Goal: Task Accomplishment & Management: Manage account settings

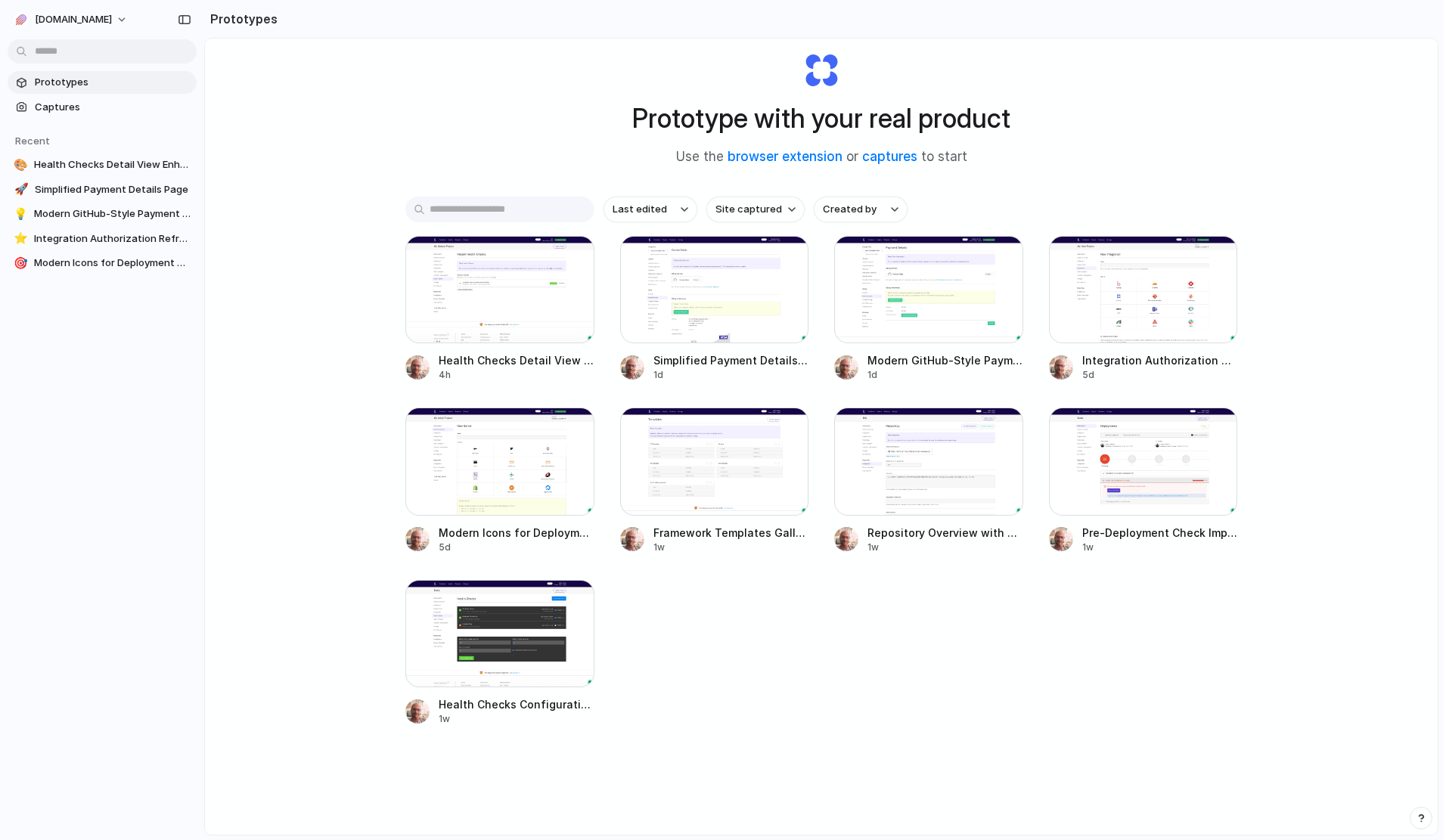
scroll to position [45, 0]
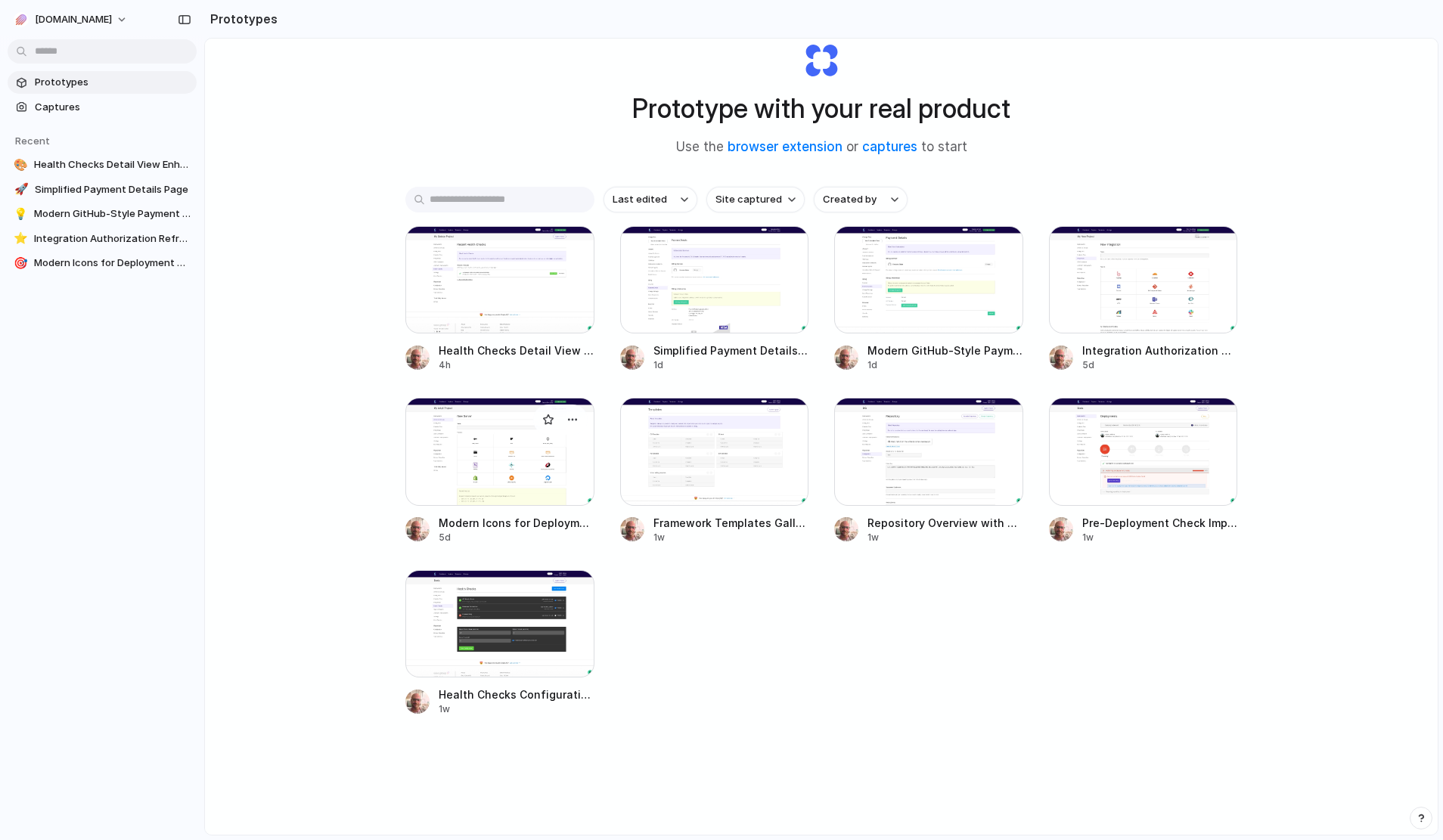
click at [503, 460] on div at bounding box center [500, 451] width 189 height 107
click at [503, 294] on div at bounding box center [500, 280] width 189 height 107
click at [723, 455] on div at bounding box center [715, 451] width 189 height 107
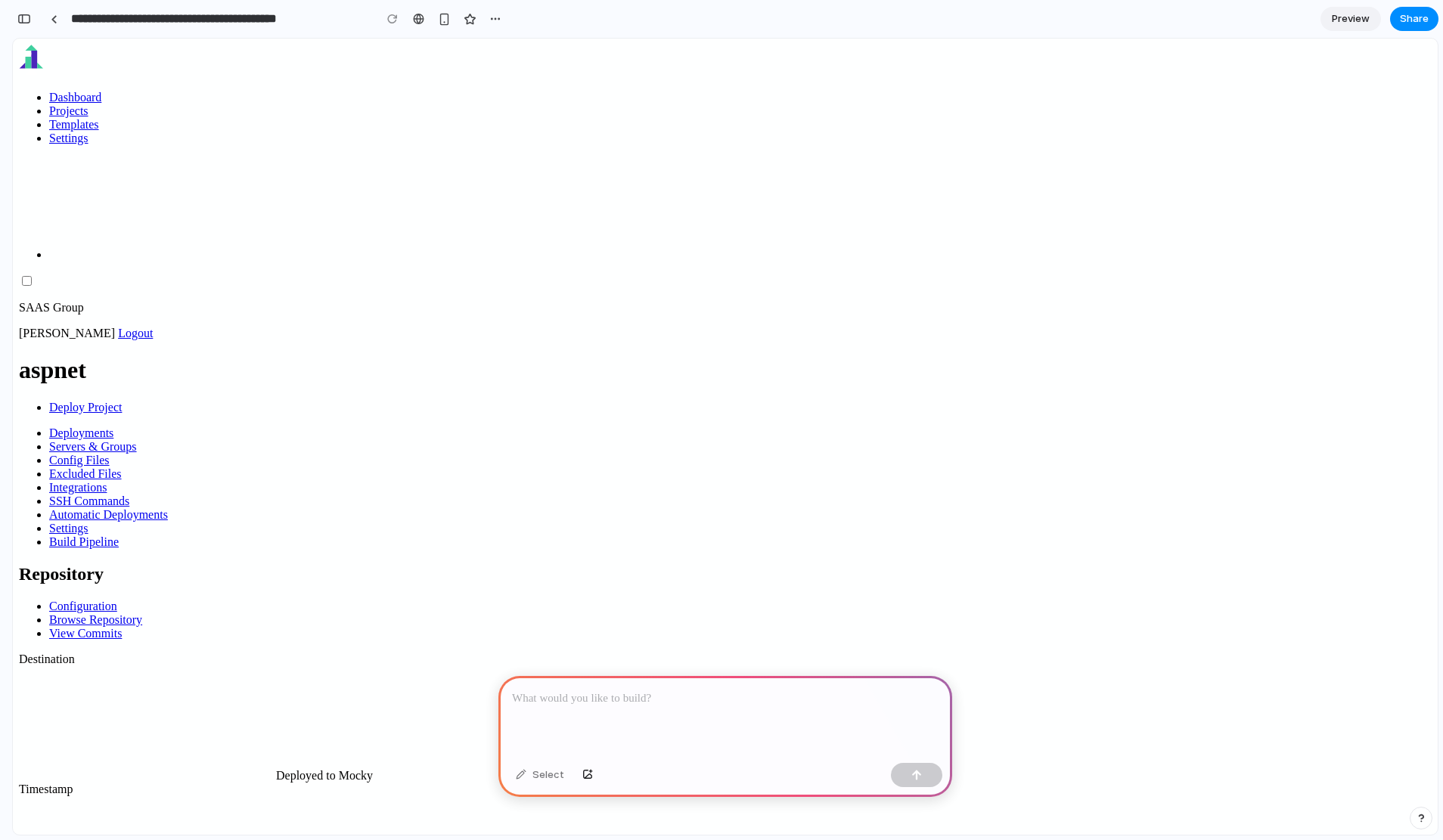
click at [612, 697] on p at bounding box center [725, 699] width 426 height 18
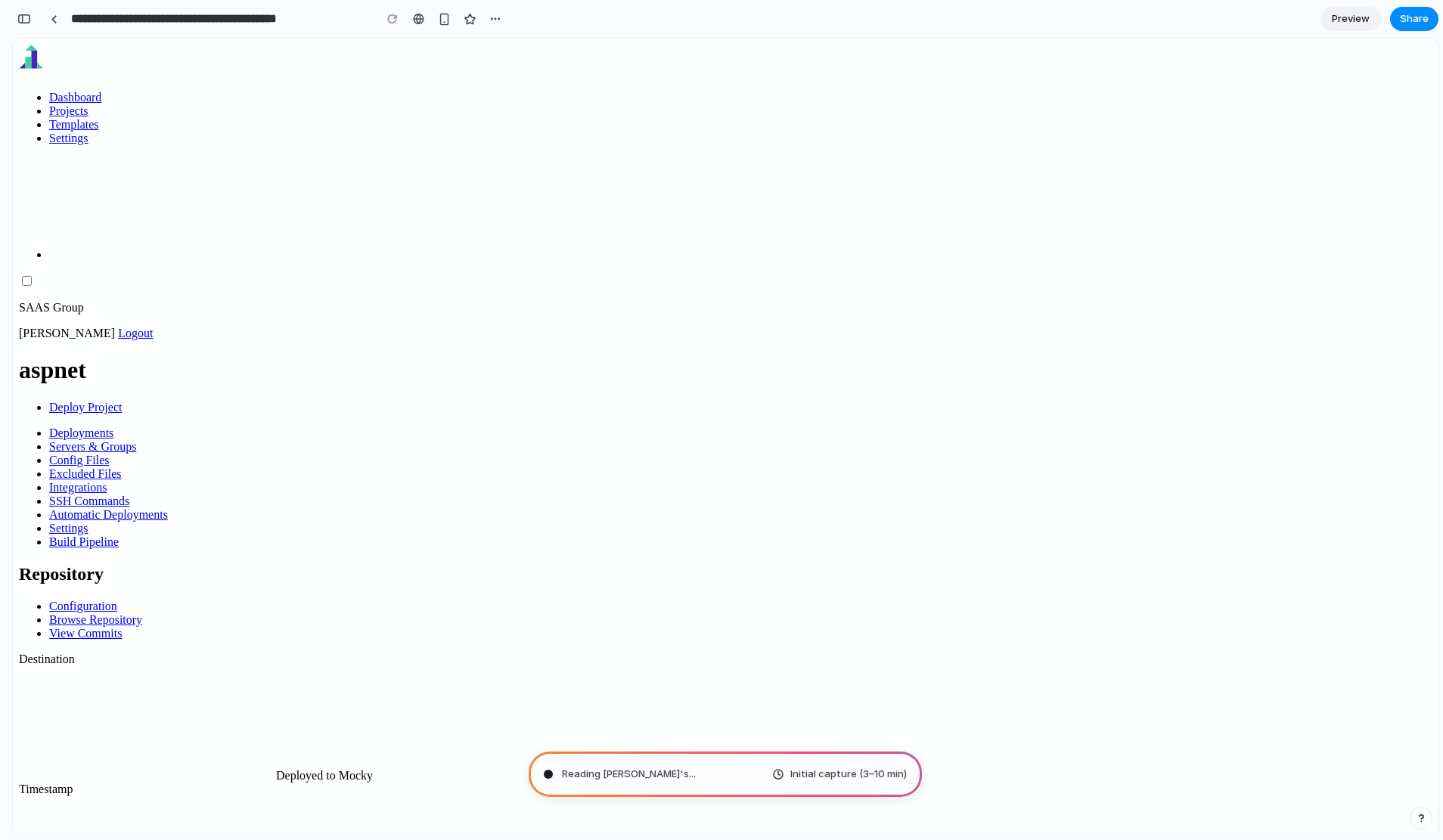
drag, startPoint x: 1453, startPoint y: 424, endPoint x: 1432, endPoint y: 386, distance: 43.4
type input "**********"
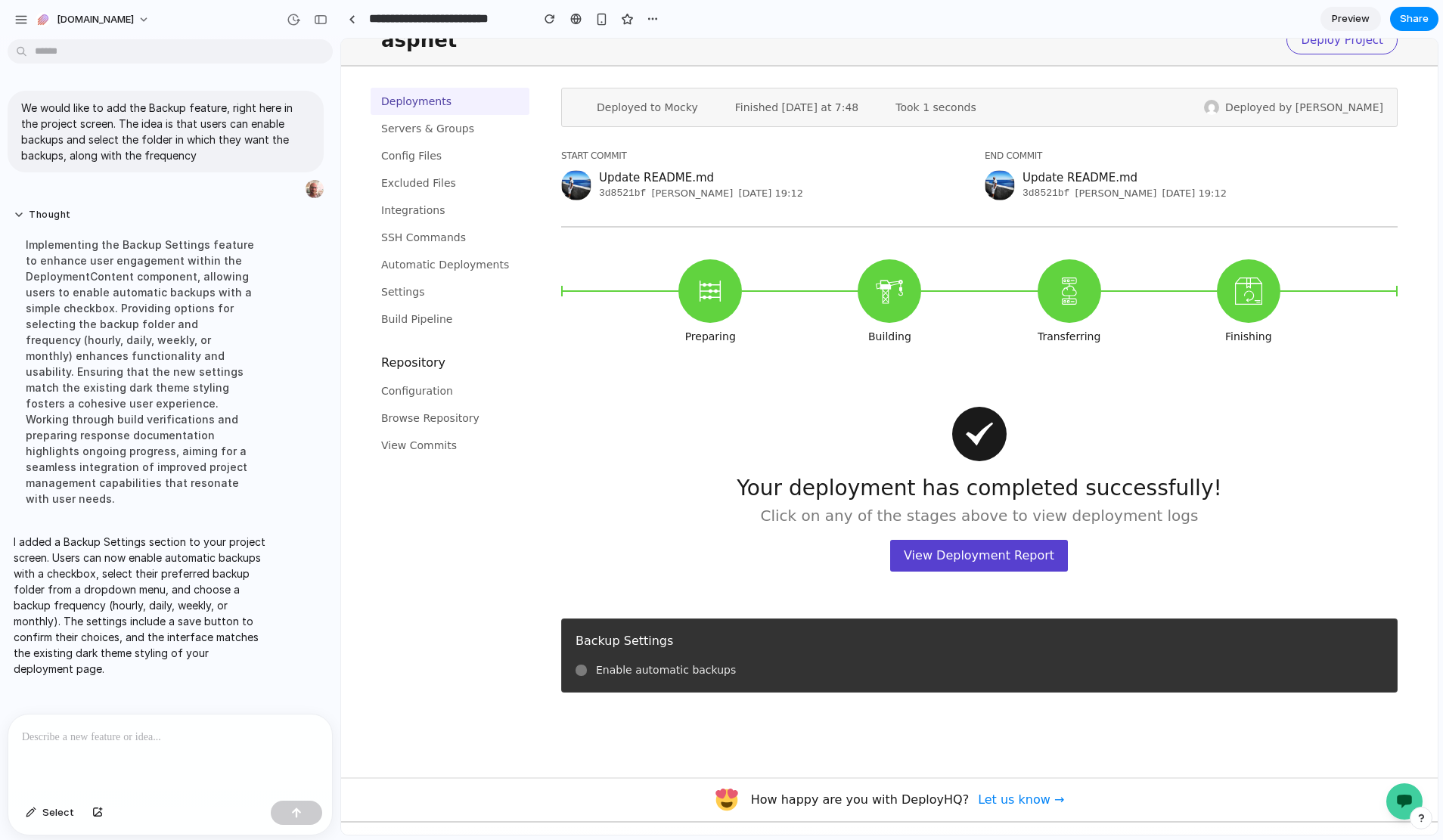
scroll to position [82, 0]
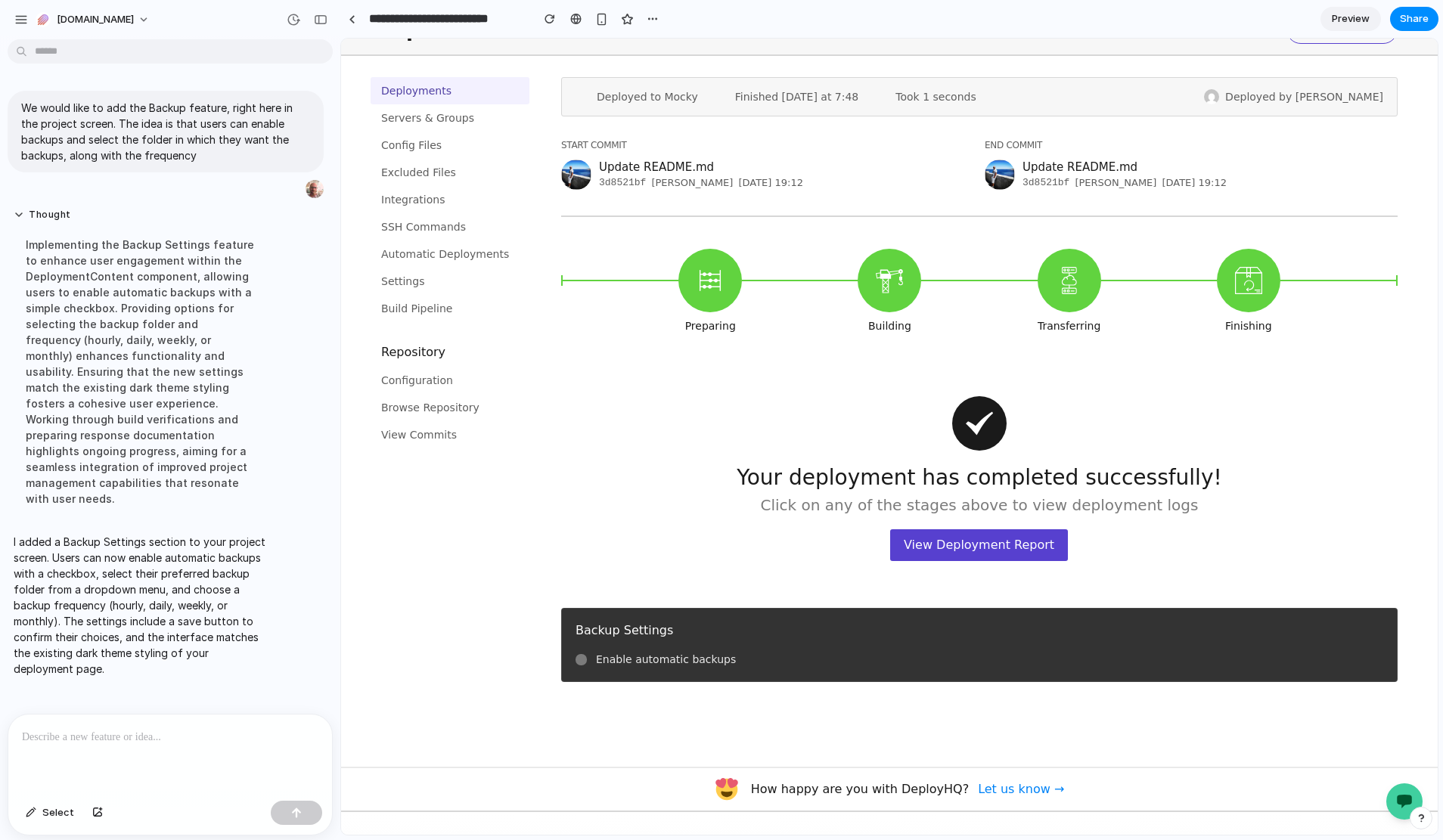
click at [678, 658] on label "Enable automatic backups" at bounding box center [666, 659] width 140 height 16
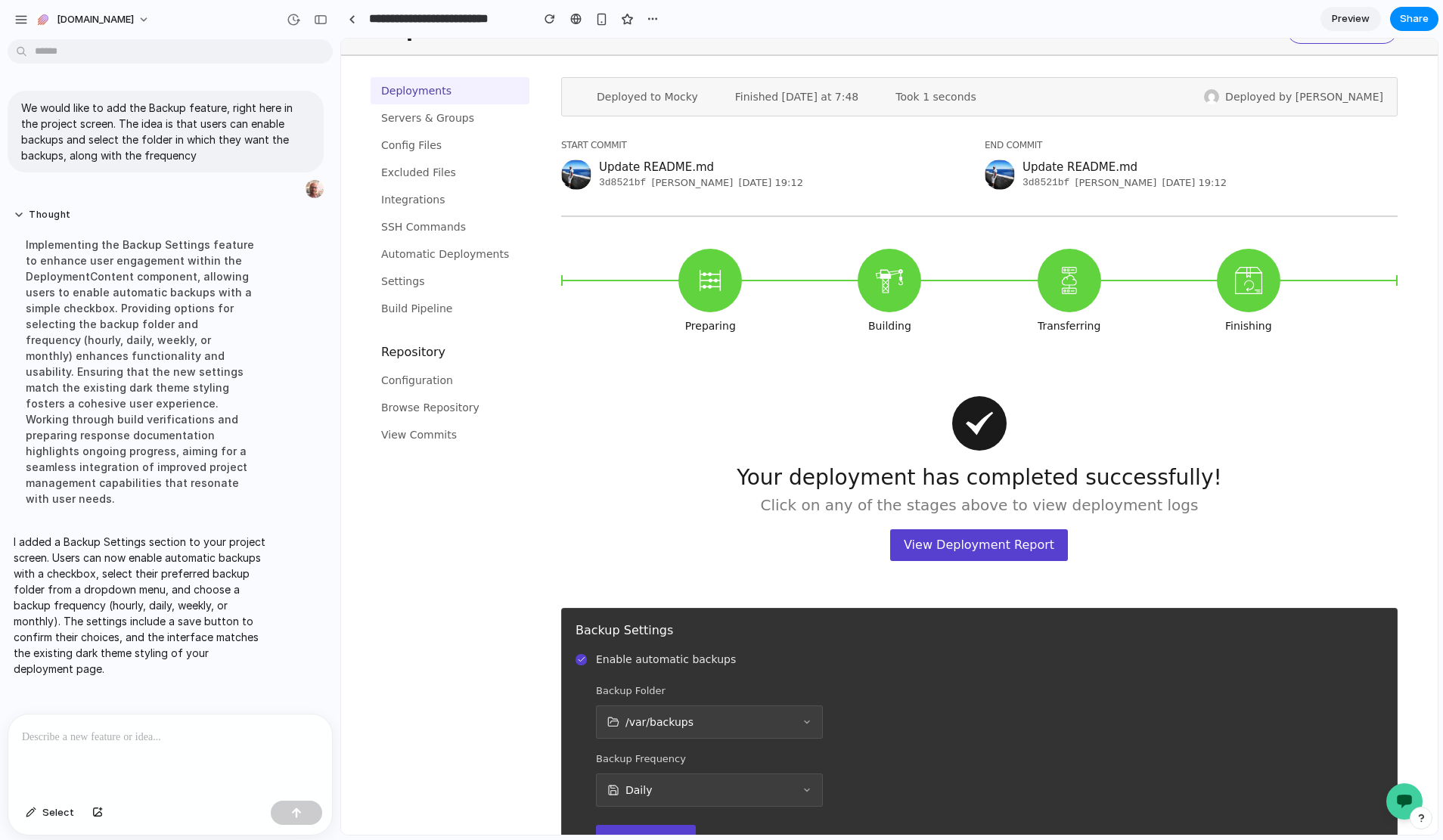
click at [629, 664] on label "Enable automatic backups" at bounding box center [666, 659] width 140 height 16
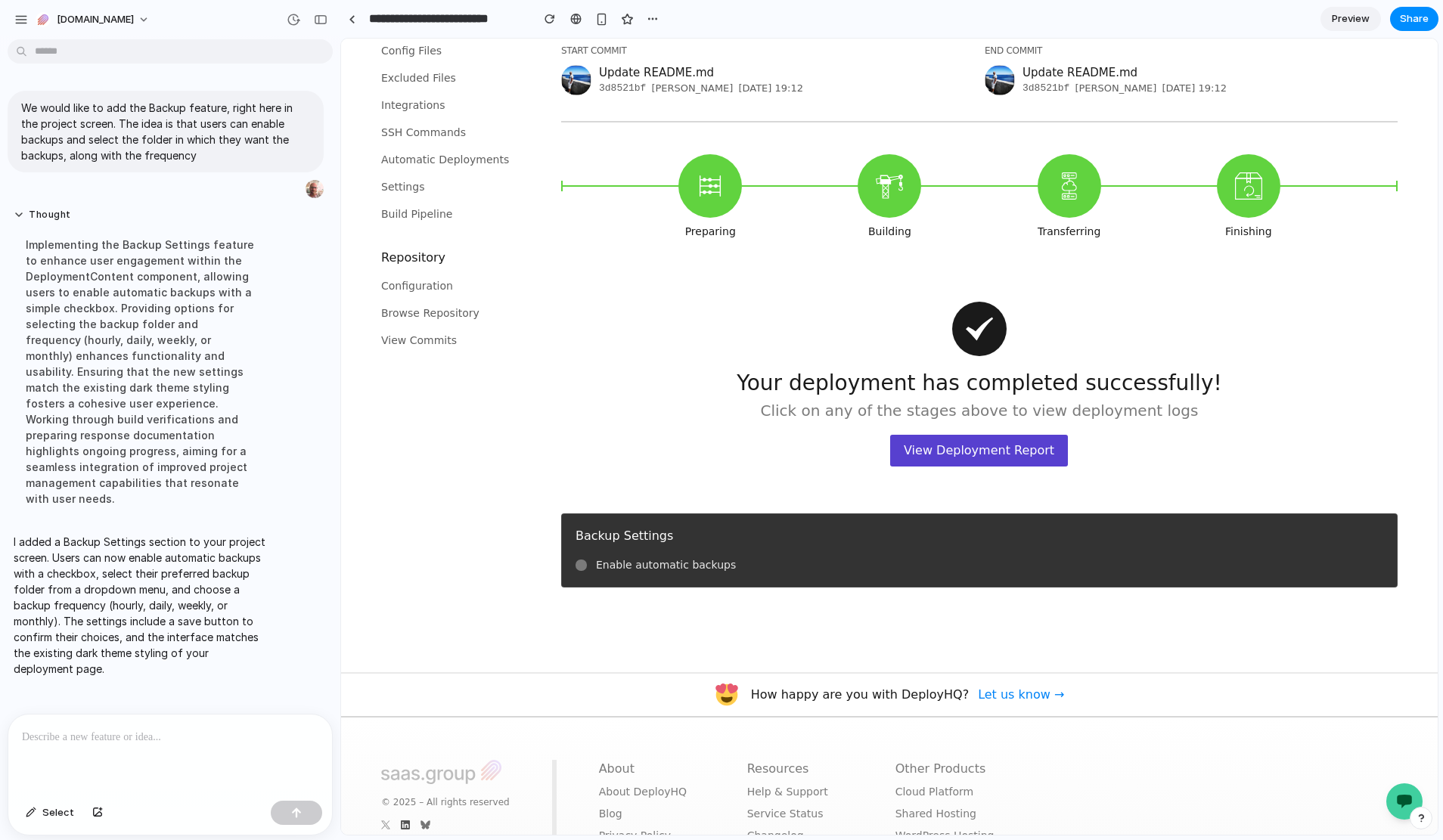
scroll to position [202, 0]
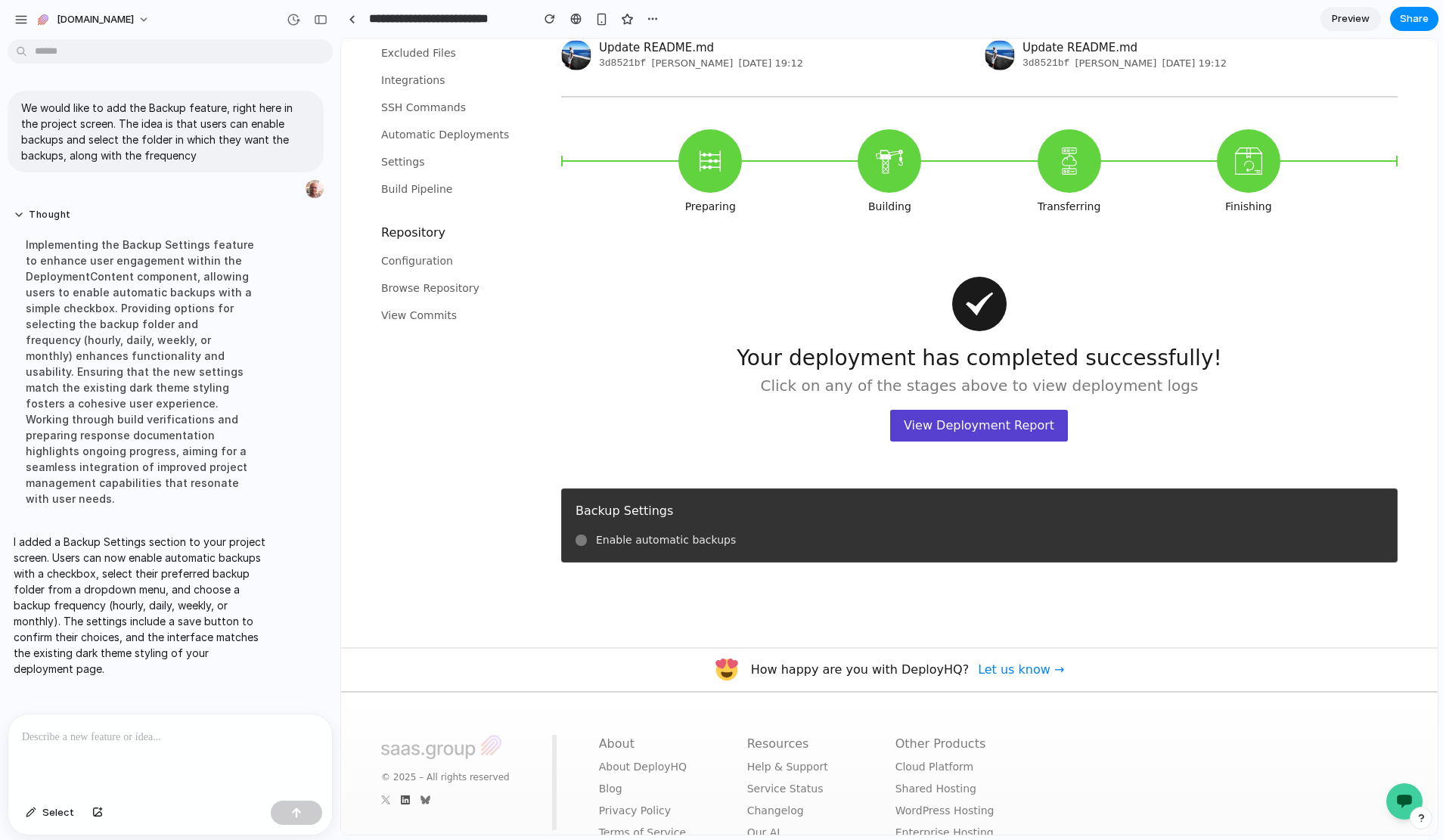
click at [634, 544] on label "Enable automatic backups" at bounding box center [666, 539] width 140 height 16
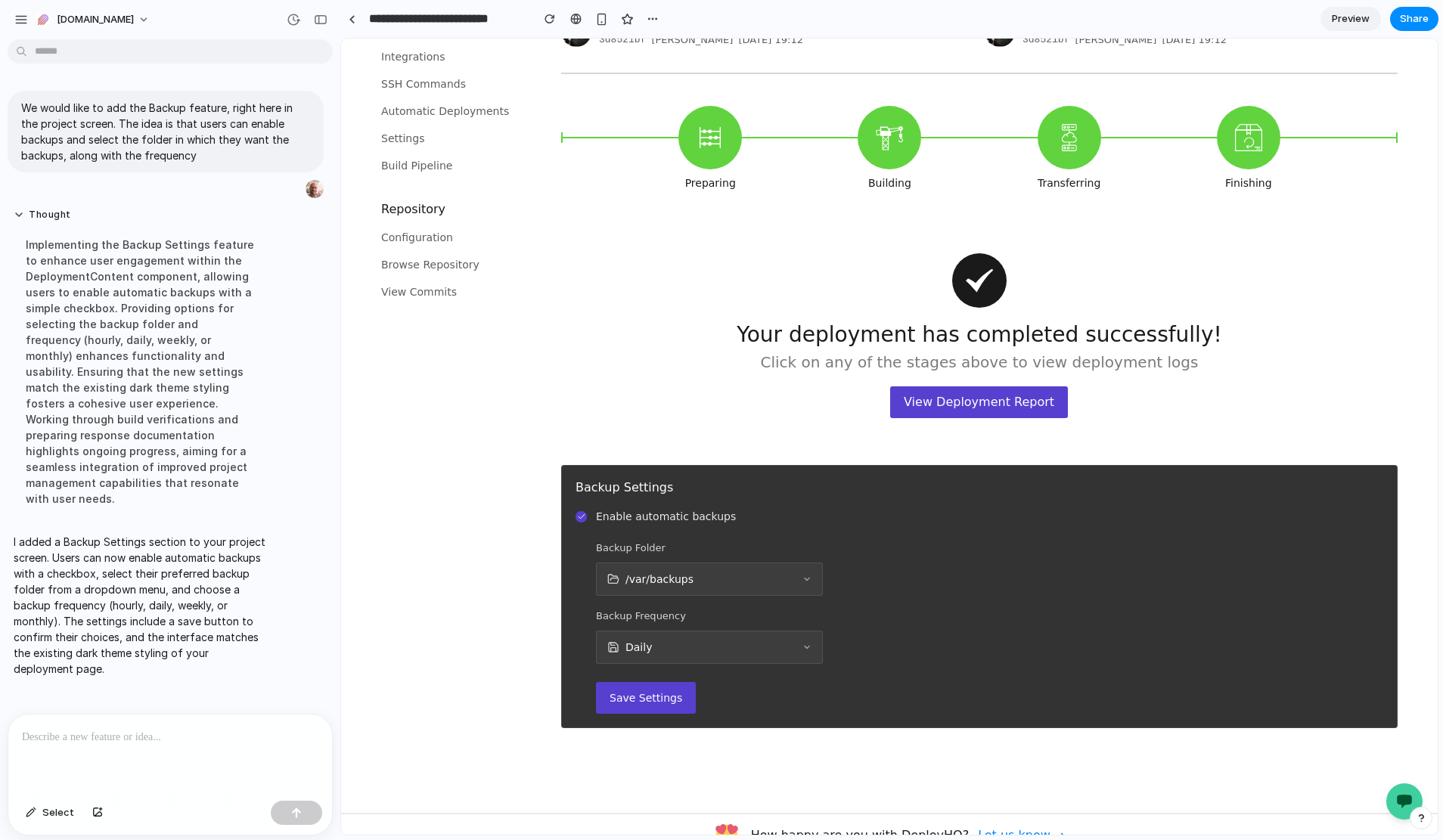
scroll to position [233, 0]
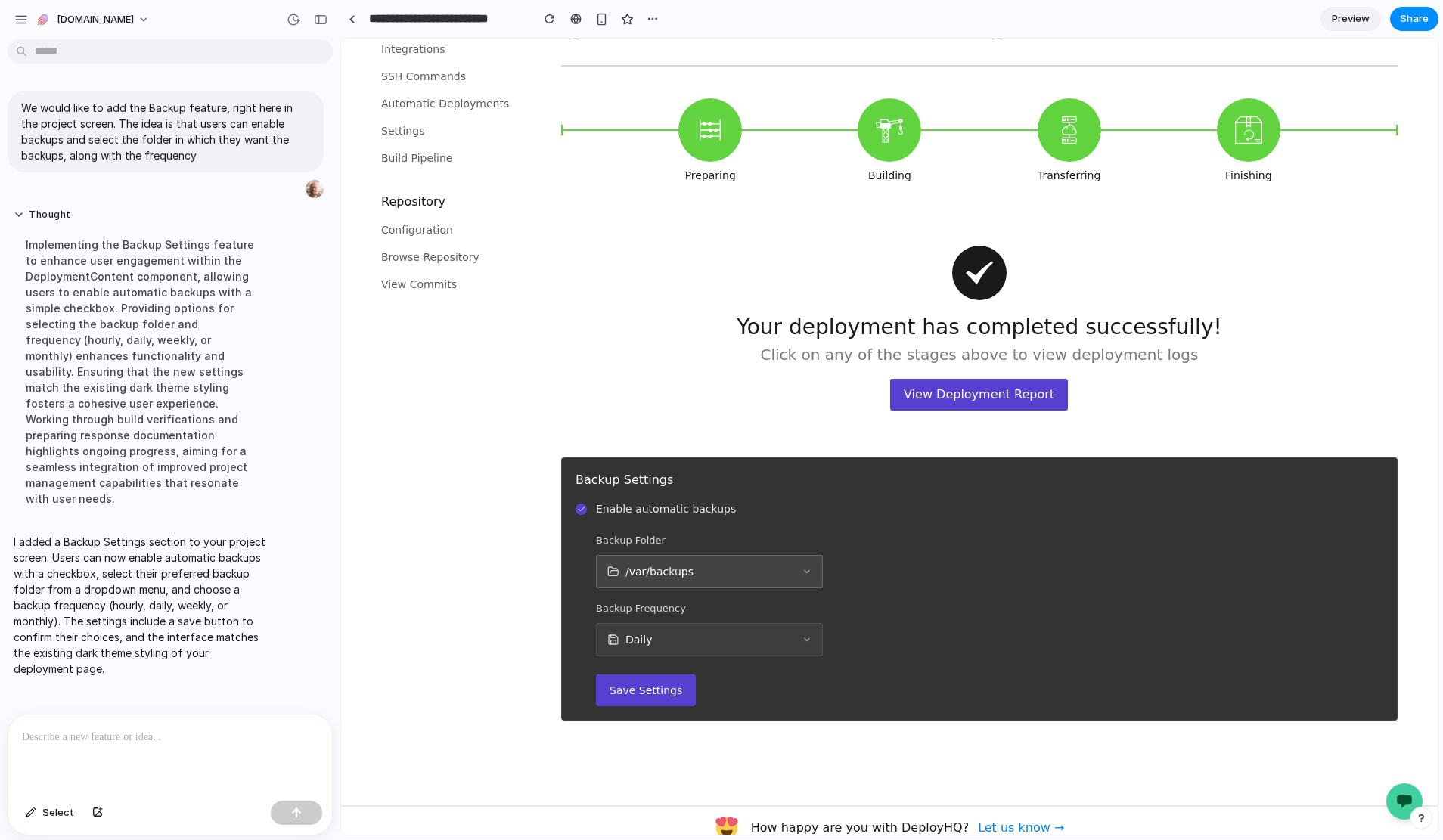
click at [739, 568] on button "/var/backups" at bounding box center [709, 571] width 226 height 33
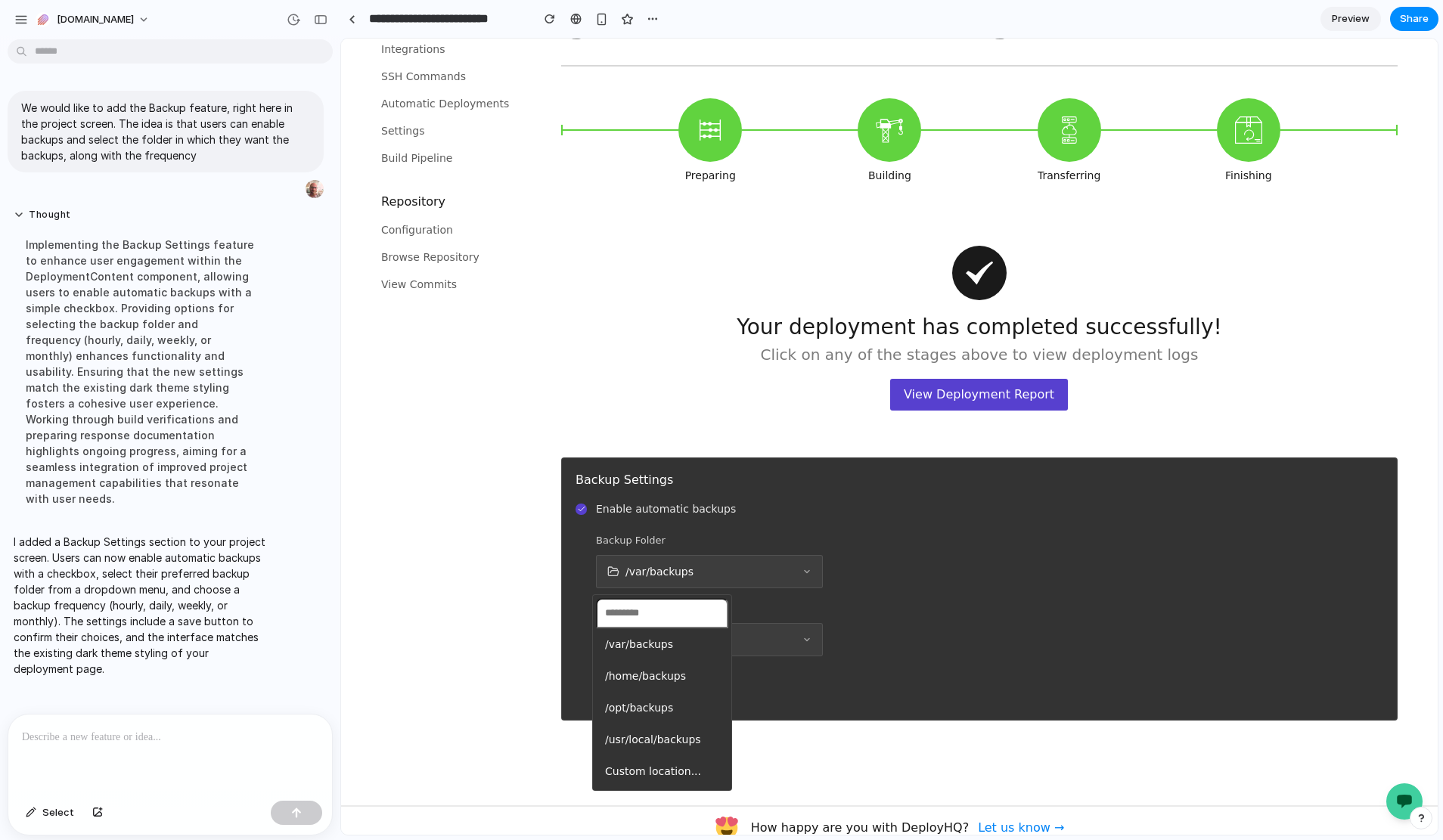
click at [745, 570] on div "/var/backups /home/backups /opt/backups /usr/local/backups Custom location..." at bounding box center [890, 436] width 1097 height 796
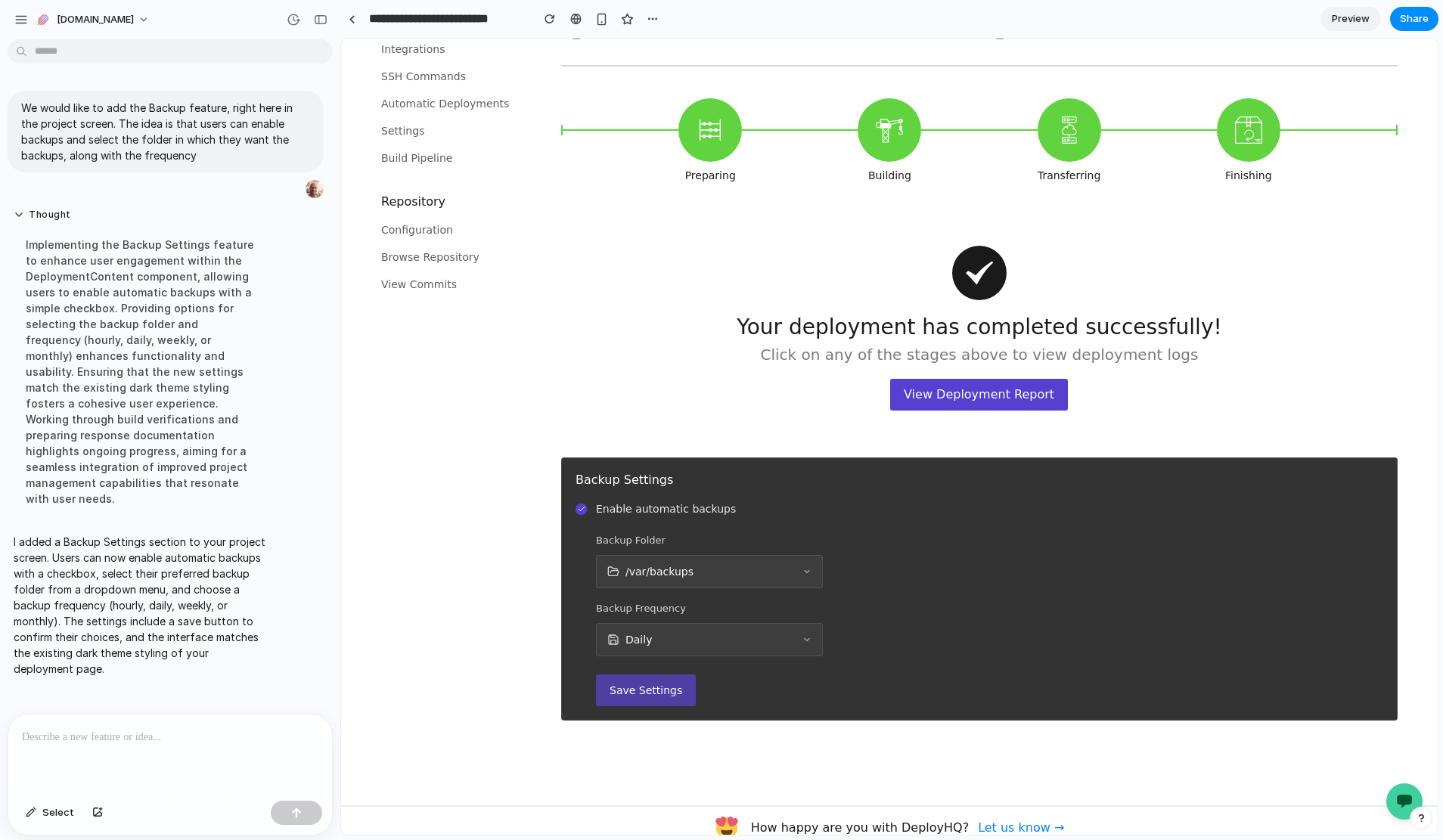
click at [667, 682] on button "Save Settings" at bounding box center [646, 690] width 99 height 32
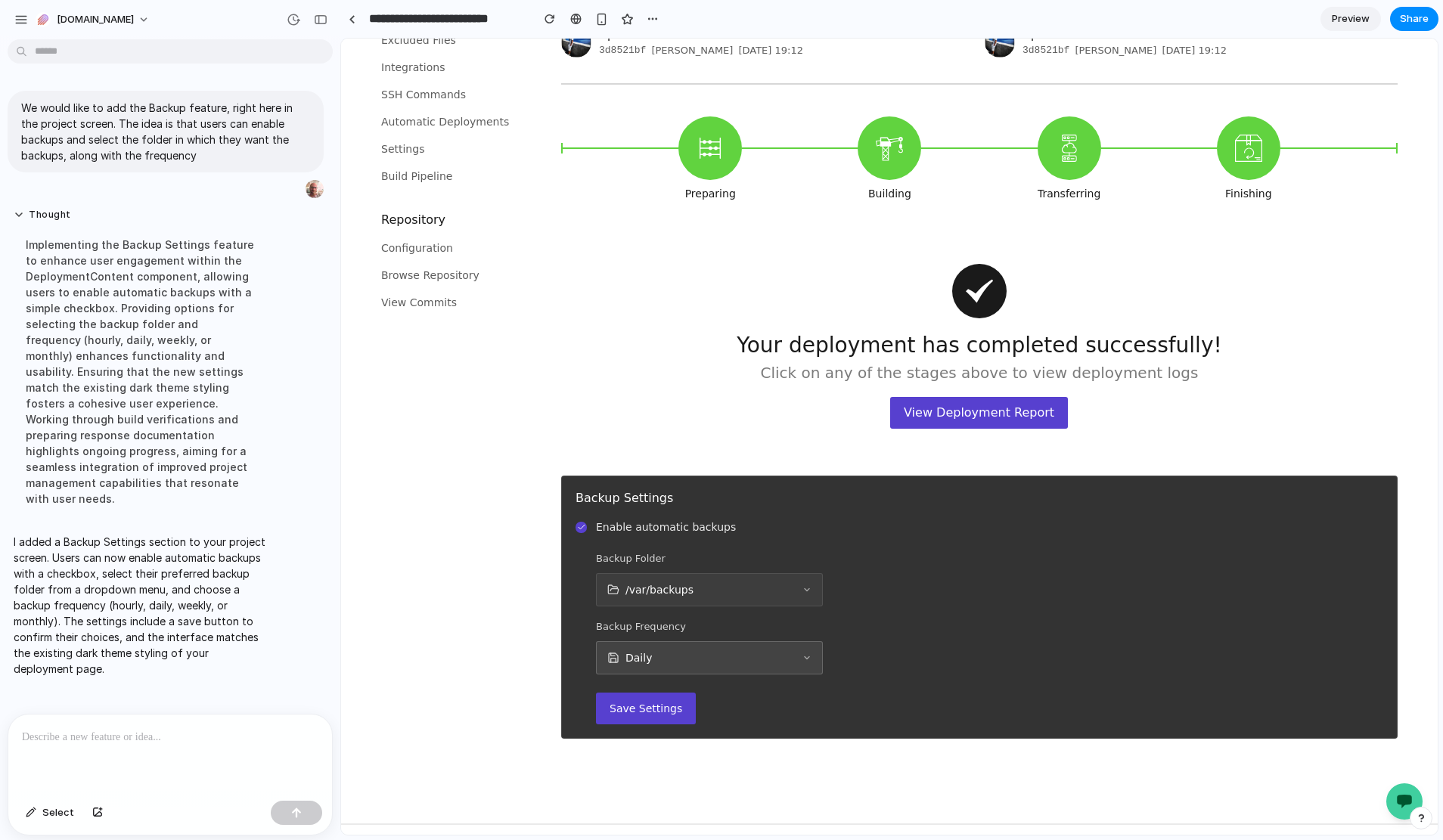
scroll to position [0, 0]
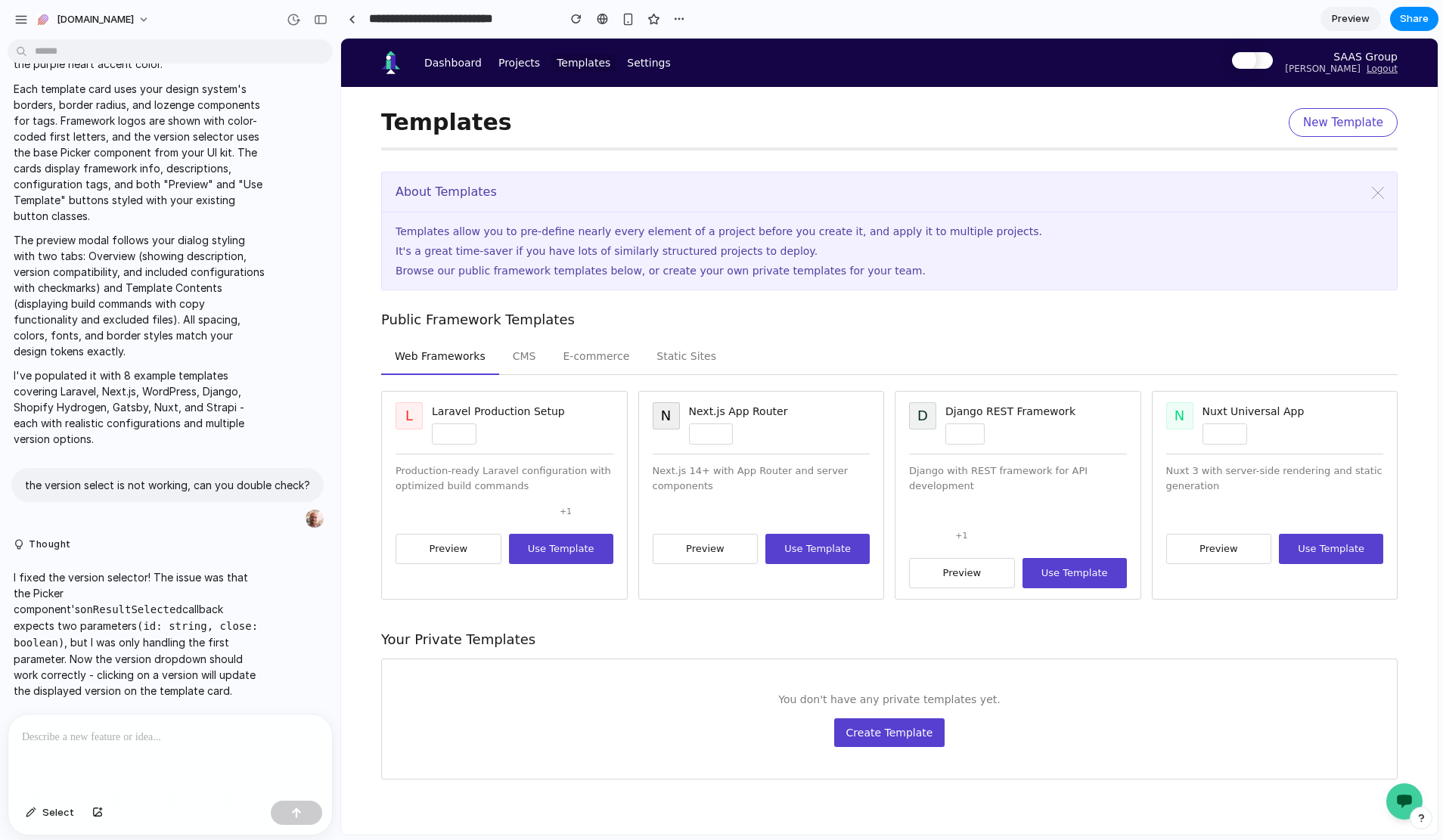
click at [673, 356] on button "Static Sites" at bounding box center [686, 357] width 87 height 36
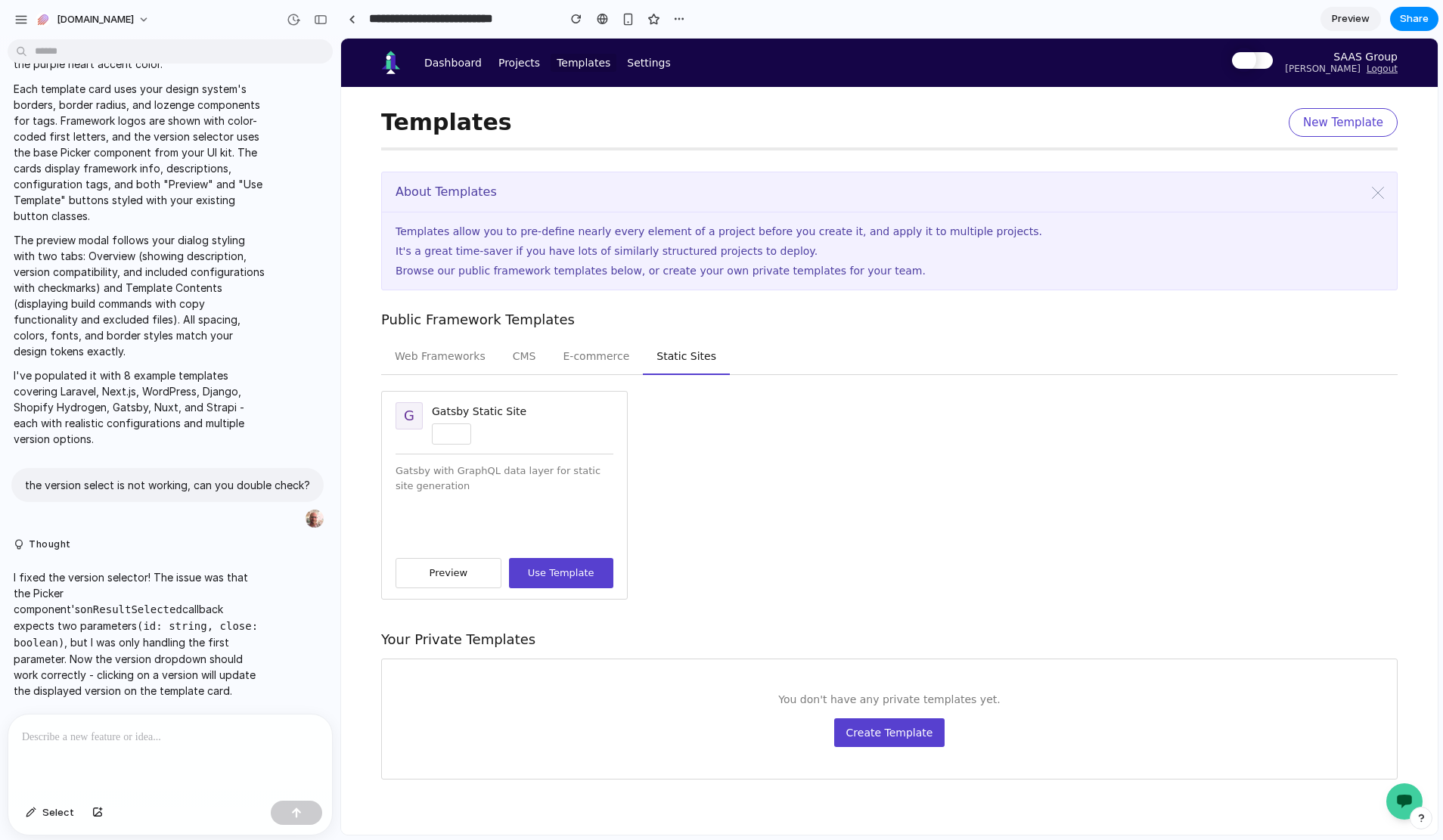
click at [586, 351] on button "E-commerce" at bounding box center [596, 357] width 94 height 36
click at [524, 358] on button "CMS" at bounding box center [524, 357] width 51 height 36
click at [468, 361] on button "Web Frameworks" at bounding box center [440, 357] width 118 height 36
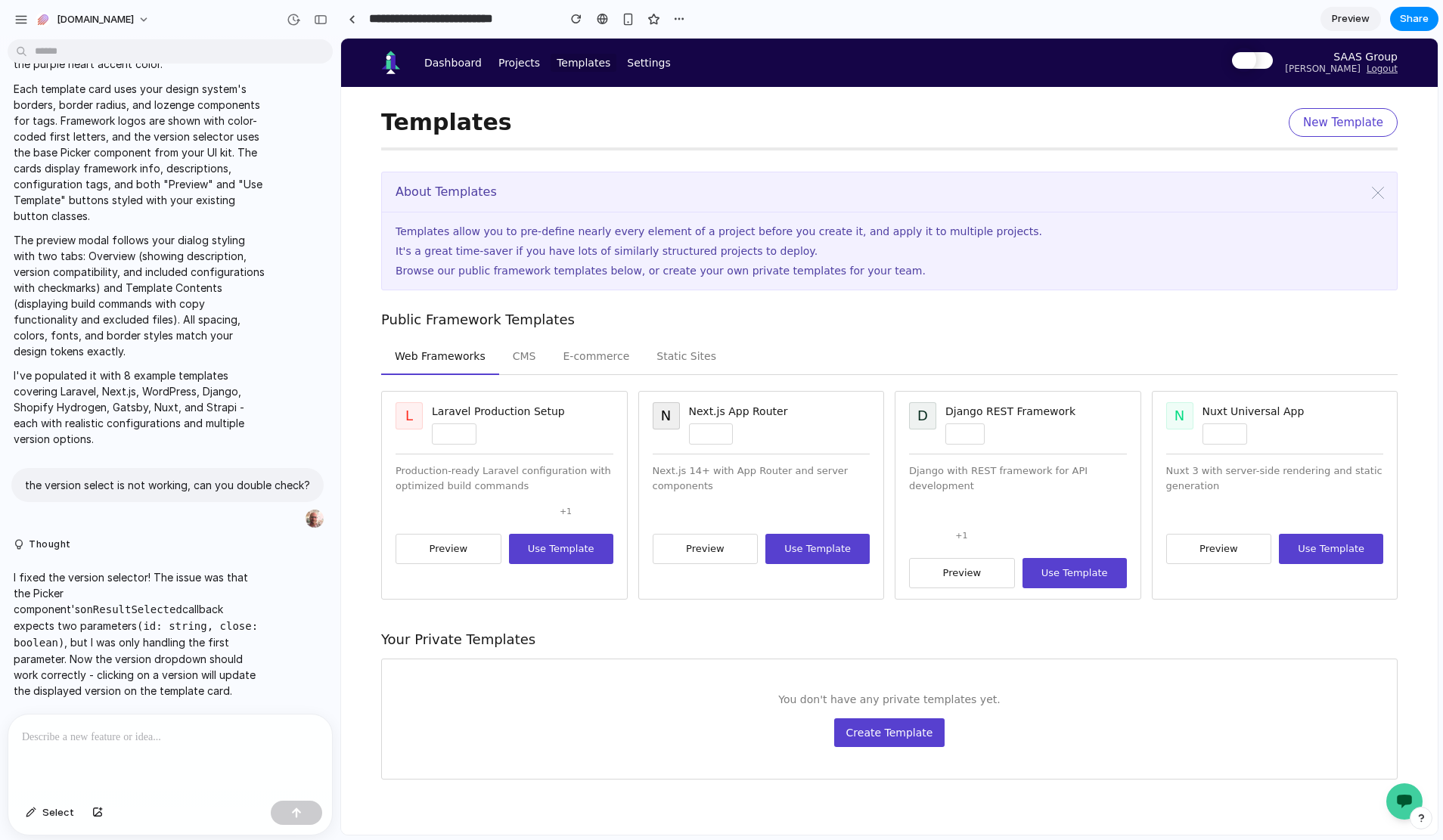
click at [976, 576] on button "Preview" at bounding box center [961, 573] width 106 height 31
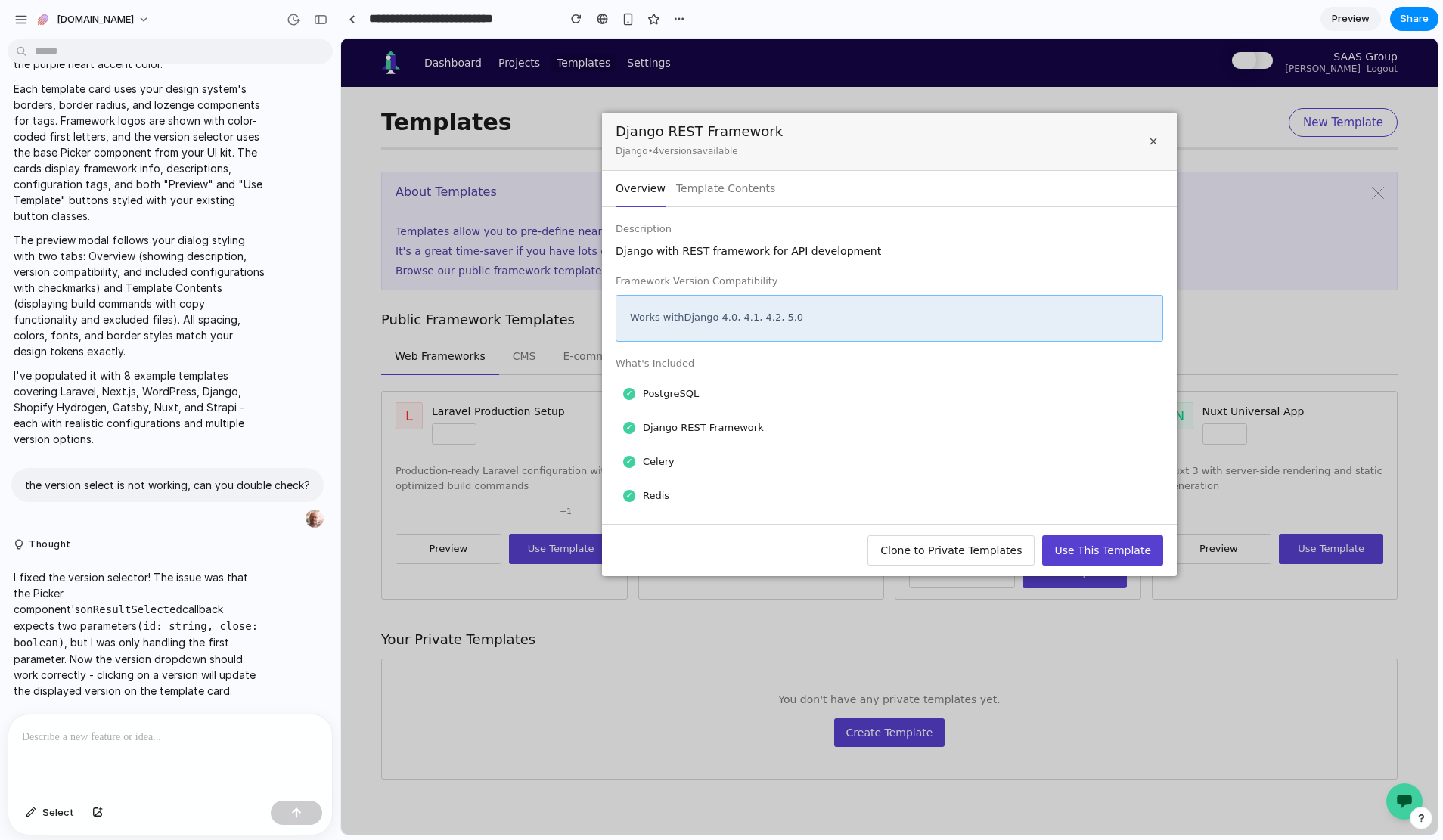
click at [1152, 136] on button "×" at bounding box center [1153, 141] width 20 height 20
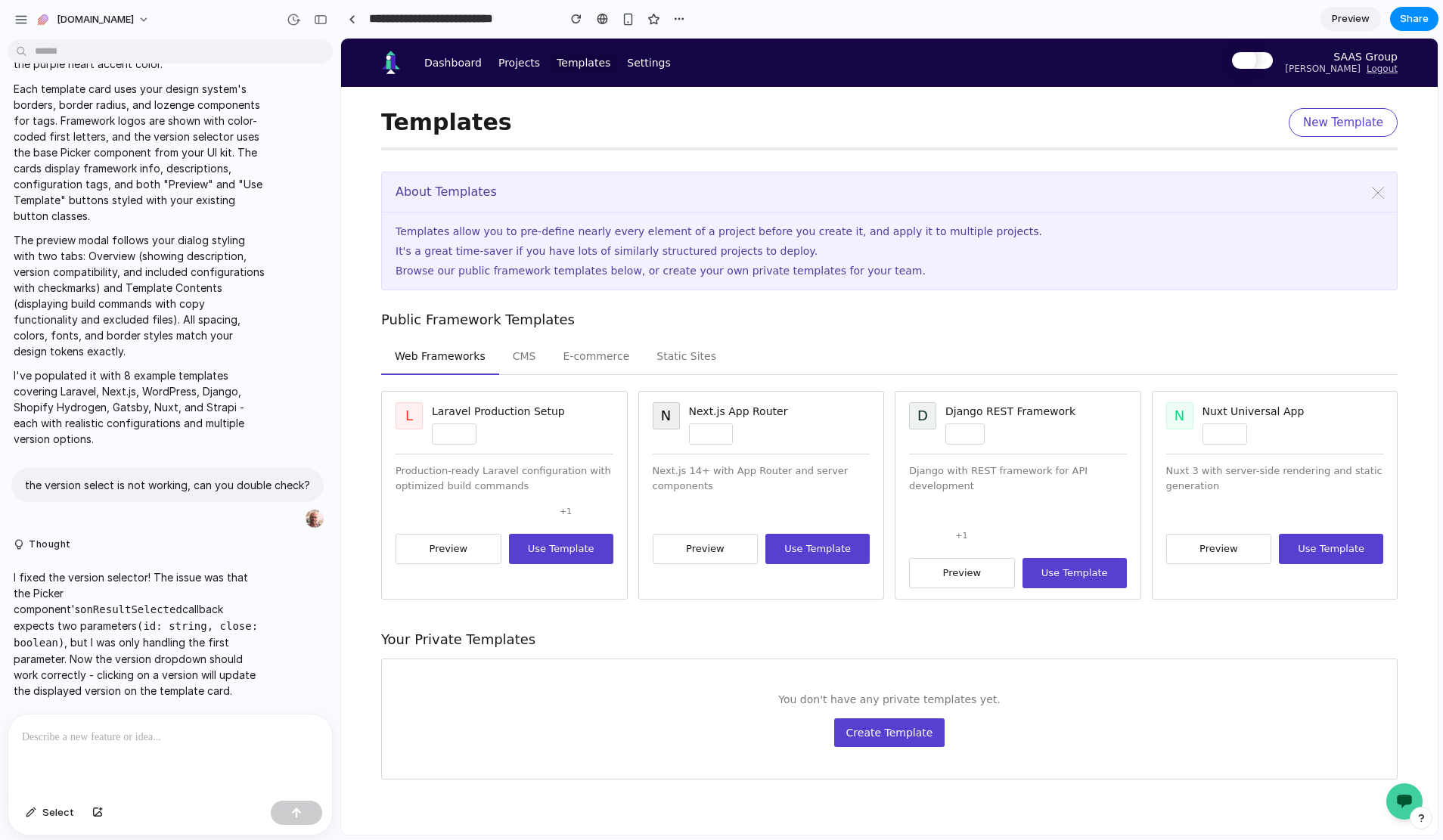
click at [956, 582] on button "Preview" at bounding box center [961, 573] width 106 height 31
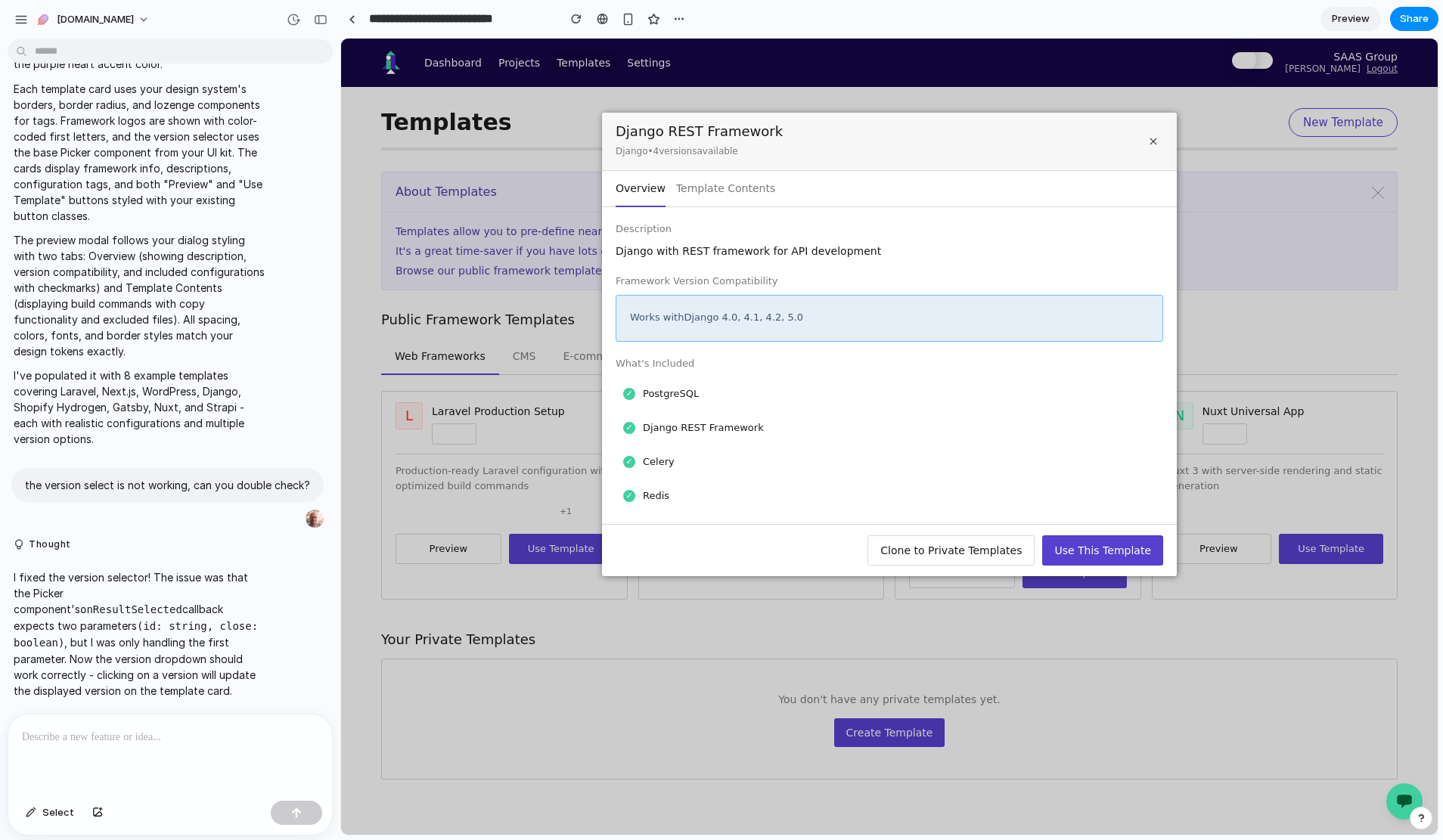
click at [695, 189] on button "Template Contents" at bounding box center [726, 189] width 99 height 36
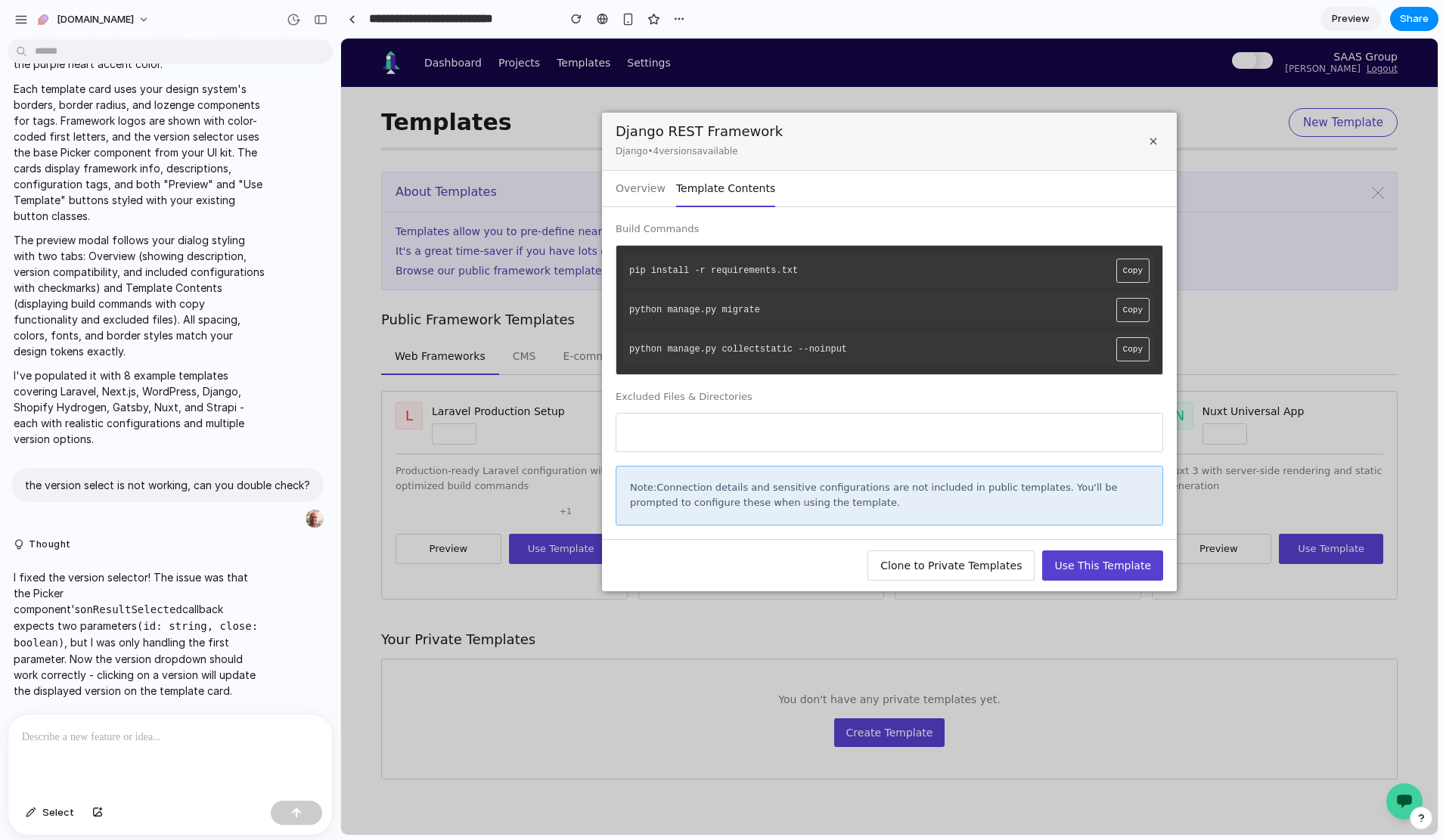
click at [1149, 143] on span "×" at bounding box center [1153, 140] width 10 height 16
